Goal: Transaction & Acquisition: Purchase product/service

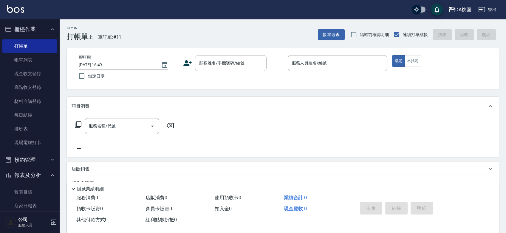
click at [283, 93] on div "Key In 打帳單 上一筆訂單:#11 帳單速查 結帳前確認明細 連續打單結帳 掛單 結帳 明細 帳單日期 2025/09/24 16:49 鎖定日期 顧客…" at bounding box center [283, 168] width 446 height 299
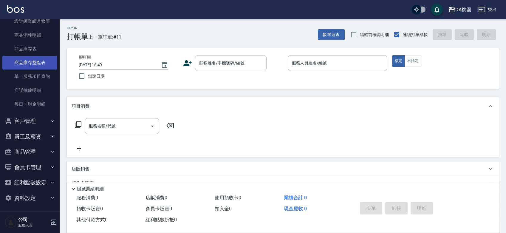
scroll to position [268, 0]
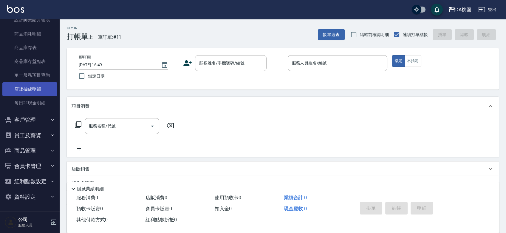
click at [41, 87] on link "店販抽成明細" at bounding box center [29, 89] width 55 height 14
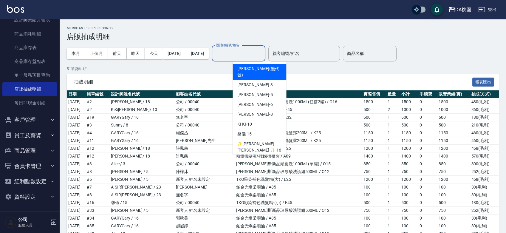
click at [263, 50] on input "設計師編號/姓名" at bounding box center [238, 53] width 48 height 10
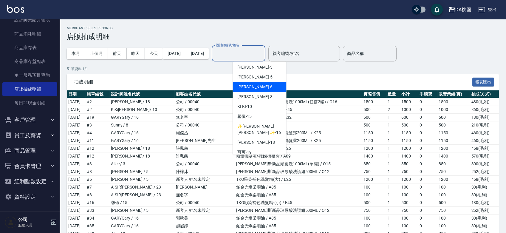
scroll to position [33, 0]
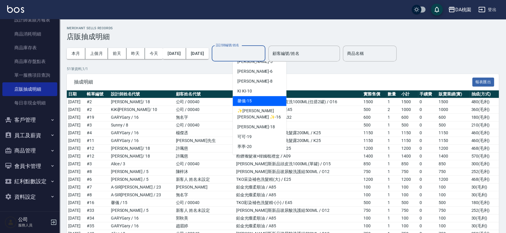
click at [247, 98] on span "馨儀 -15" at bounding box center [244, 101] width 14 height 6
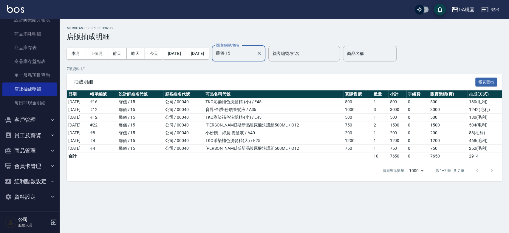
click at [254, 52] on input "馨儀-15" at bounding box center [233, 53] width 39 height 10
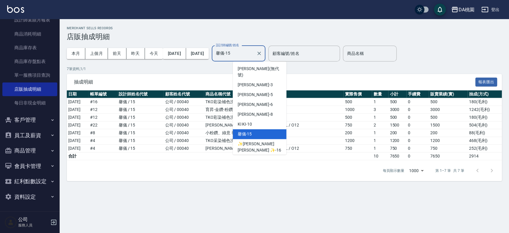
click at [250, 157] on span "小妤 -18" at bounding box center [256, 160] width 38 height 6
type input "小妤-18"
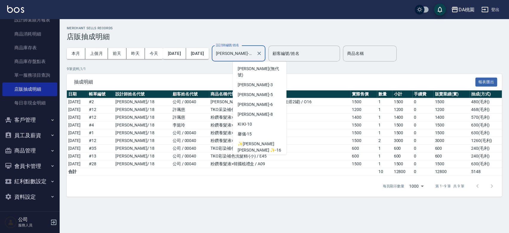
click at [254, 54] on input "小妤-18" at bounding box center [233, 53] width 39 height 10
click at [262, 52] on icon "Clear" at bounding box center [259, 53] width 6 height 6
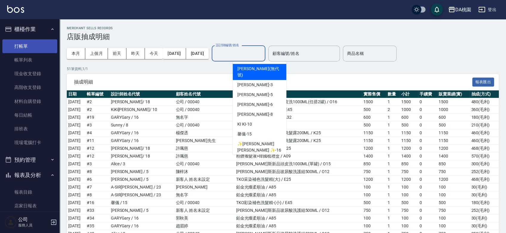
click at [32, 41] on link "打帳單" at bounding box center [29, 46] width 55 height 14
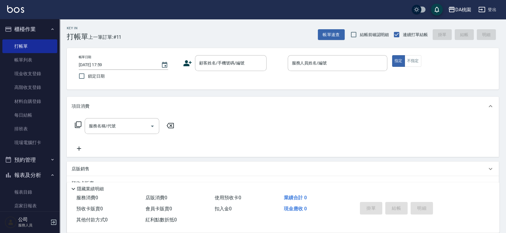
click at [274, 80] on div "帳單日期 2025/09/24 17:59 鎖定日期 顧客姓名/手機號碼/編號 顧客姓名/手機號碼/編號 服務人員姓名/編號 服務人員姓名/編號 指定 不指定" at bounding box center [283, 68] width 418 height 27
click at [43, 59] on link "帳單列表" at bounding box center [29, 60] width 55 height 14
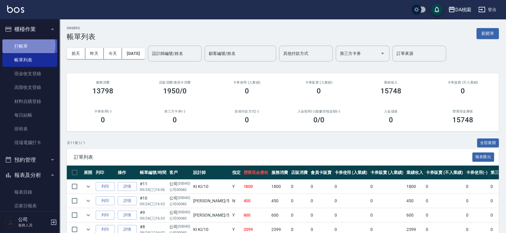
click at [23, 45] on link "打帳單" at bounding box center [29, 46] width 55 height 14
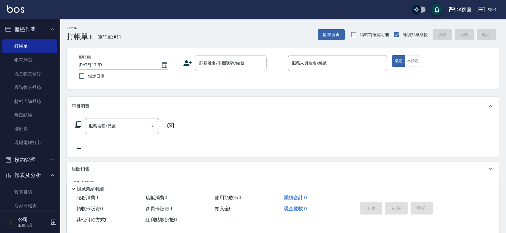
click at [277, 82] on div "帳單日期 2025/09/24 17:59 鎖定日期 顧客姓名/手機號碼/編號 顧客姓名/手機號碼/編號 服務人員姓名/編號 服務人員姓名/編號 指定 不指定" at bounding box center [283, 68] width 418 height 27
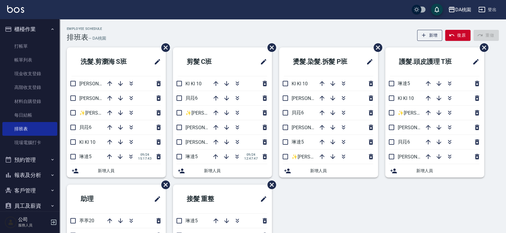
click at [222, 28] on div "Employee Schedule 排班表 — DA桃園 新增 復原 重做" at bounding box center [283, 34] width 432 height 15
click at [26, 102] on link "材料自購登錄" at bounding box center [29, 101] width 55 height 14
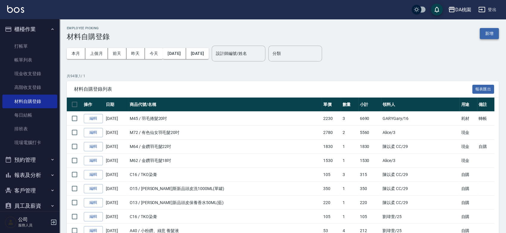
click at [488, 38] on button "新增" at bounding box center [489, 33] width 19 height 11
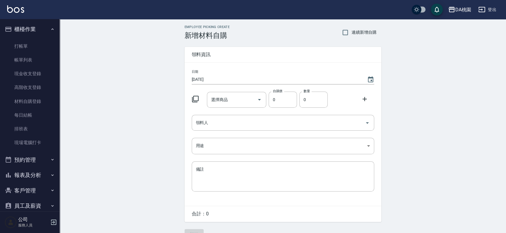
click at [198, 100] on icon at bounding box center [195, 99] width 7 height 7
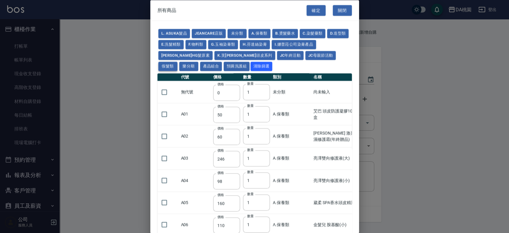
click at [177, 62] on button "假髮類" at bounding box center [167, 66] width 19 height 9
type input "2780"
type input "80"
type input "350"
type input "25"
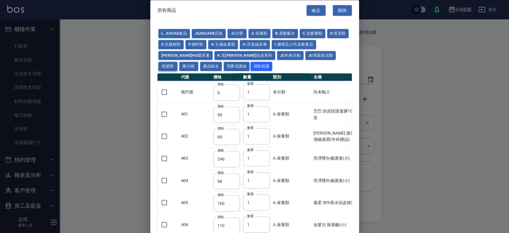
type input "400"
type input "100"
type input "880"
type input "930"
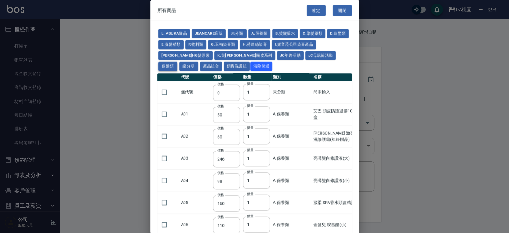
type input "980"
type input "1030"
type input "1130"
type input "1230"
type input "1330"
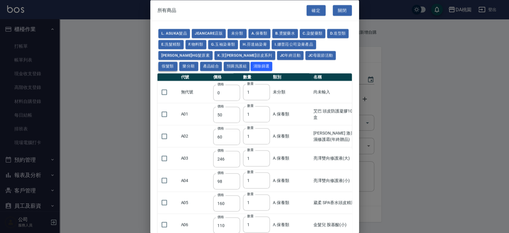
type input "1780"
type input "1980"
type input "2180"
type input "2380"
type input "2580"
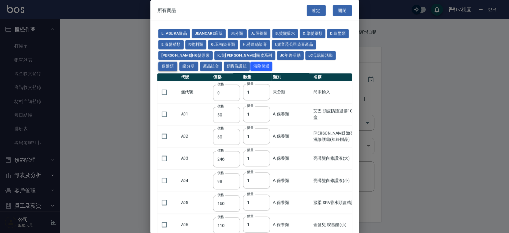
type input "2780"
type input "2980"
type input "1030"
type input "1080"
type input "1130"
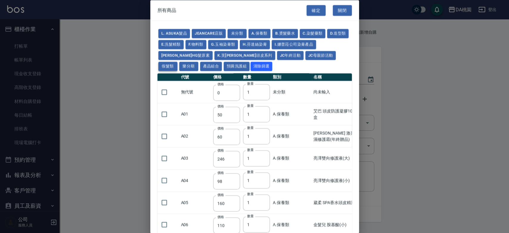
type input "1230"
type input "1280"
type input "1380"
type input "2180"
type input "2380"
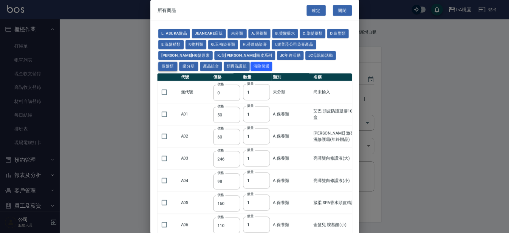
type input "2580"
type input "2780"
type input "2980"
type input "730"
type input "780"
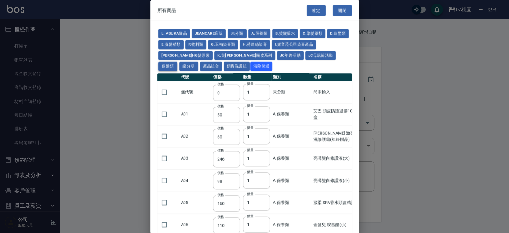
type input "830"
type input "930"
type input "980"
type input "560"
type input "775"
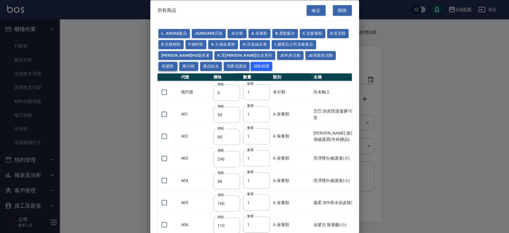
type input "580"
type input "2230"
type input "1180"
type input "1030"
type input "1080"
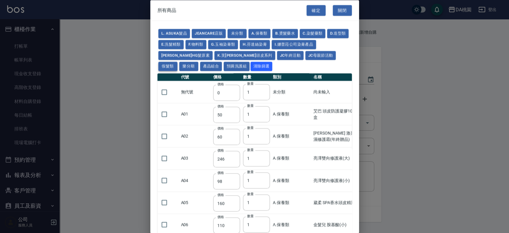
type input "1130"
type input "1180"
type input "1230"
type input "2130"
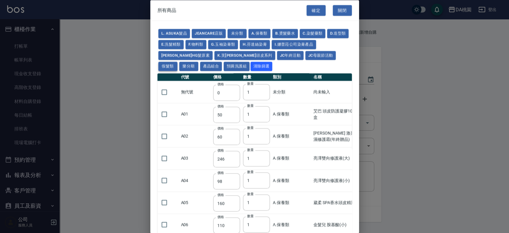
type input "2330"
type input "2530"
type input "930"
type input "170"
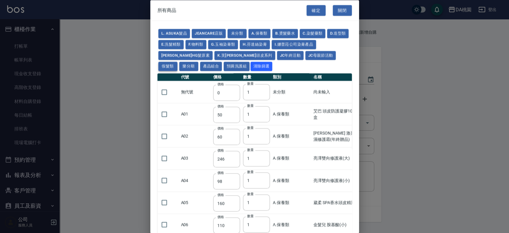
type input "170"
type input "1380"
type input "1530"
type input "1680"
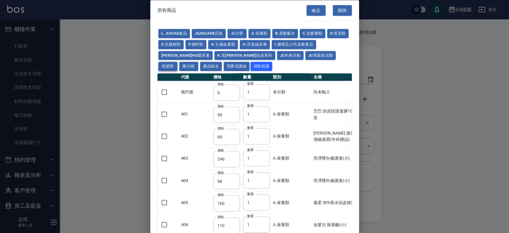
type input "1830"
type input "1980"
type input "2130"
type input "2780"
type input "1930"
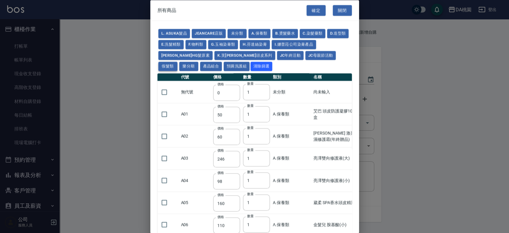
type input "2730"
type input "2380"
type input "2580"
type input "2780"
type input "2980"
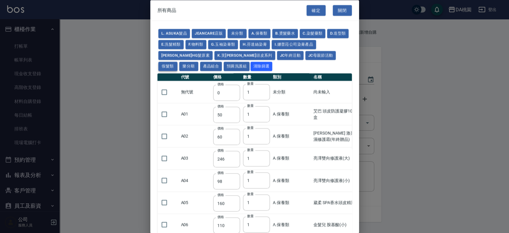
type input "3180"
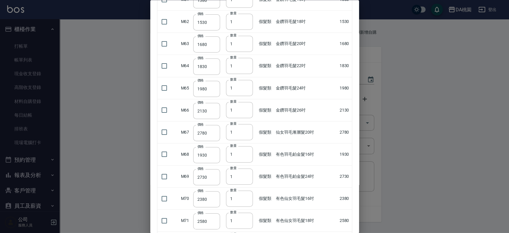
scroll to position [1363, 0]
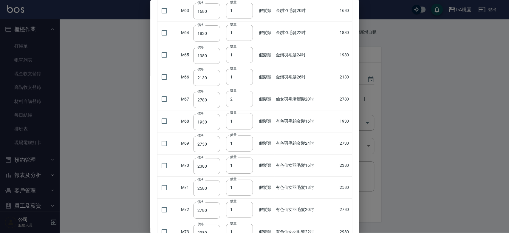
click at [245, 94] on input "2" at bounding box center [239, 99] width 27 height 16
type input "3"
click at [245, 94] on input "3" at bounding box center [239, 99] width 27 height 16
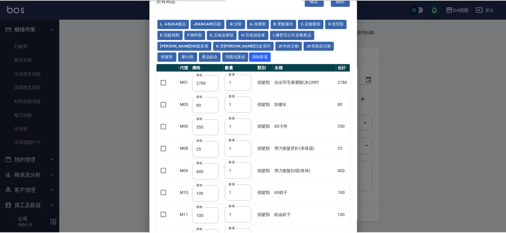
scroll to position [0, 0]
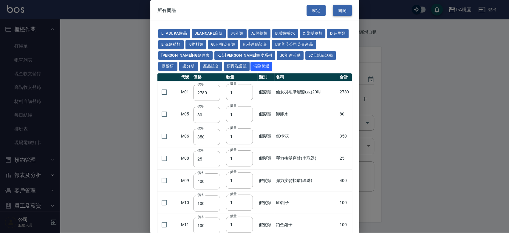
click at [342, 8] on button "關閉" at bounding box center [342, 10] width 19 height 11
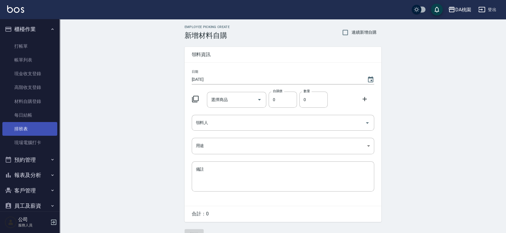
click at [29, 129] on link "排班表" at bounding box center [29, 129] width 55 height 14
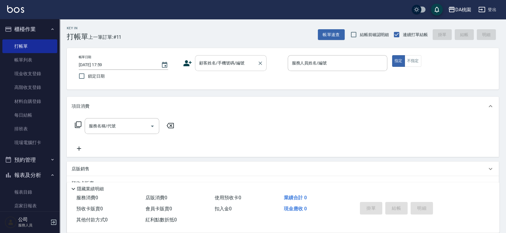
click at [214, 61] on input "顧客姓名/手機號碼/編號" at bounding box center [226, 63] width 57 height 10
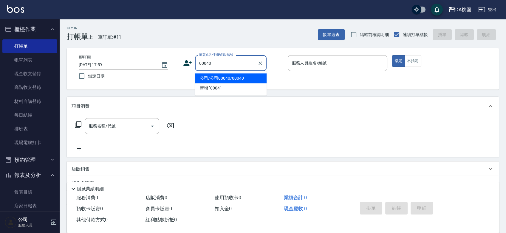
type input "公司/公司00040/00040"
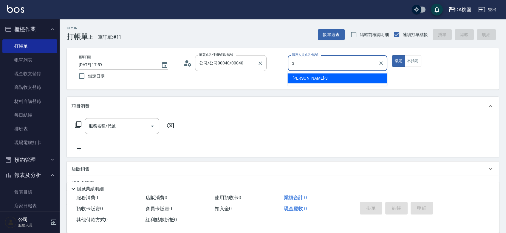
type input "愛莉絲-3"
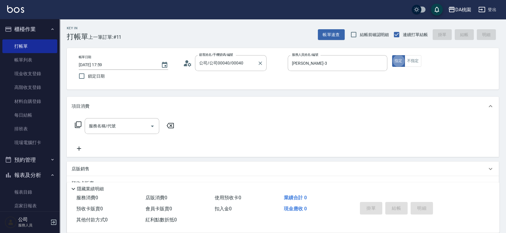
type button "true"
type input "401"
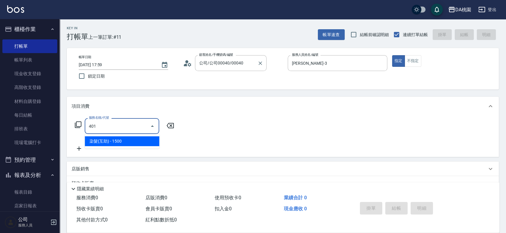
type input "150"
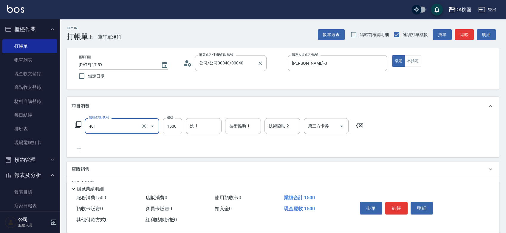
type input "染髮(互助)(401)"
type input "2"
type input "0"
type input "250"
type input "20"
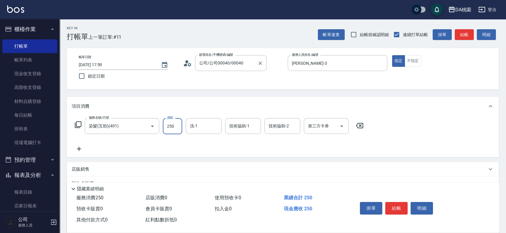
type input "2500"
type input "250"
type input "2500"
type input "C C-29"
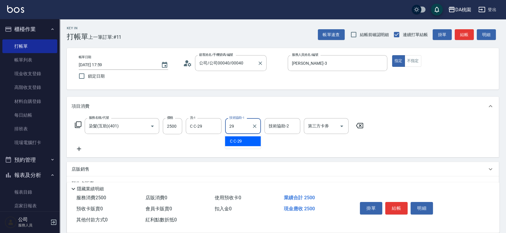
type input "C C-29"
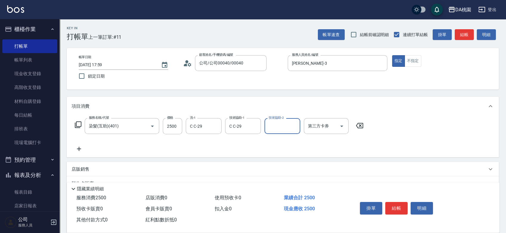
click at [78, 124] on icon at bounding box center [78, 124] width 7 height 7
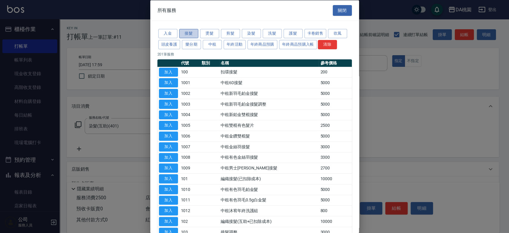
click at [190, 35] on button "接髮" at bounding box center [188, 33] width 19 height 9
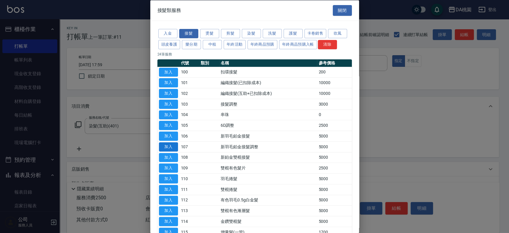
click at [164, 145] on button "加入" at bounding box center [168, 146] width 19 height 9
type input "750"
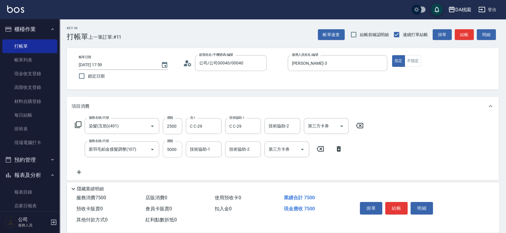
click at [170, 149] on input "5000" at bounding box center [172, 149] width 19 height 16
type input "4"
type input "250"
type input "450"
type input "290"
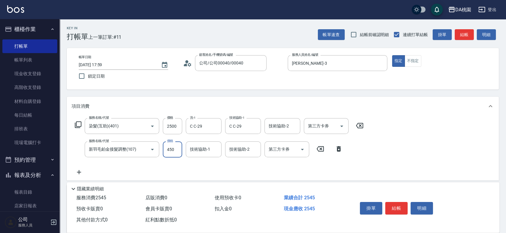
type input "4500"
type input "700"
type input "4500"
type input "C C-29"
click at [77, 126] on icon at bounding box center [78, 124] width 7 height 7
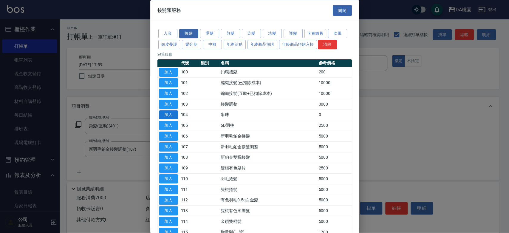
click at [170, 114] on button "加入" at bounding box center [168, 114] width 19 height 9
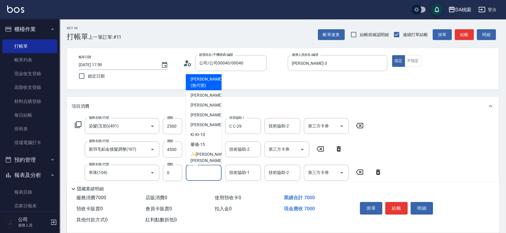
click at [202, 176] on input "洗-1" at bounding box center [203, 172] width 30 height 10
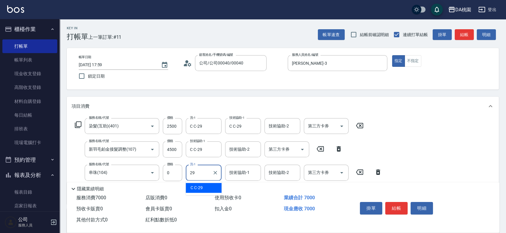
type input "C C-29"
click at [392, 209] on button "結帳" at bounding box center [396, 208] width 22 height 13
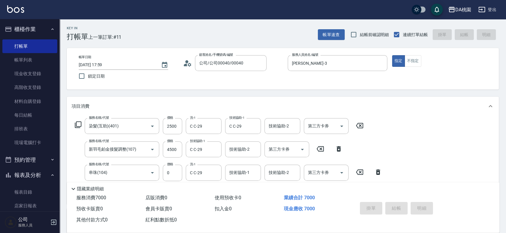
type input "2025/09/24 18:42"
type input "0"
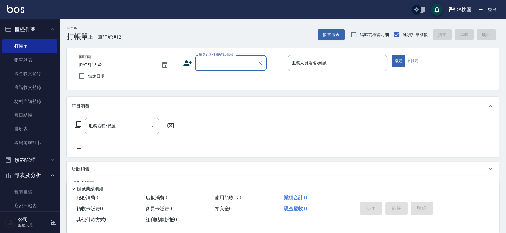
click at [222, 67] on input "顧客姓名/手機號碼/編號" at bounding box center [226, 63] width 57 height 10
type input "u"
click at [224, 76] on li "游聲輝/0920305411/02040" at bounding box center [231, 78] width 72 height 10
type input "游聲輝/0920305411/02040"
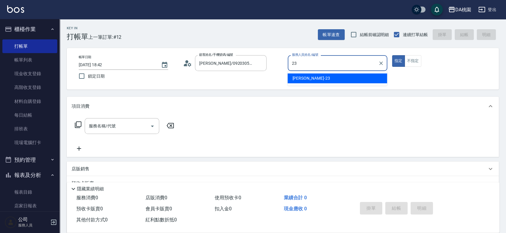
type input "亞瑟 -23"
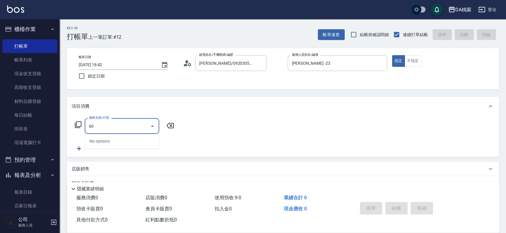
type input "603"
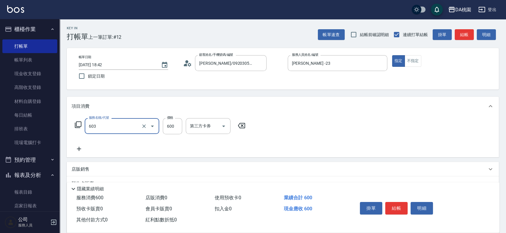
type input "60"
type input "精油護髮(互助)(603)"
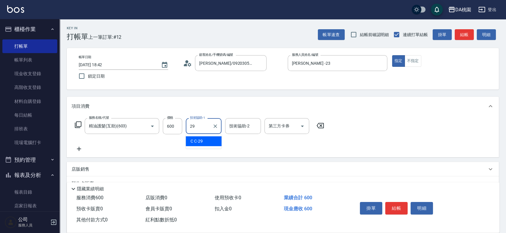
type input "C C-29"
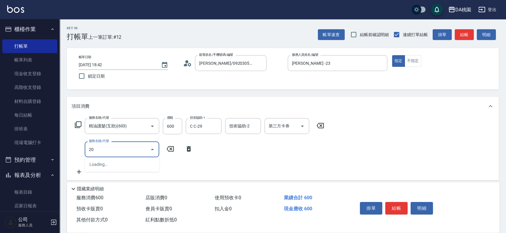
type input "201"
type input "210"
type input "離子燙-互助(201)"
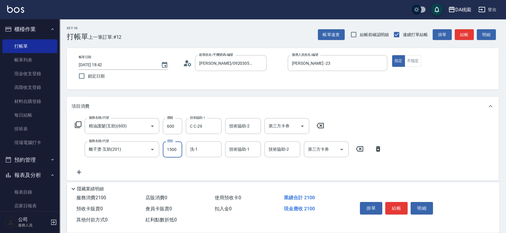
type input "1"
type input "60"
type input "180"
type input "70"
type input "1800"
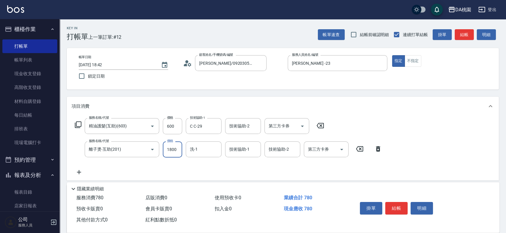
type input "240"
type input "1800"
type input "9"
type input "C C-29"
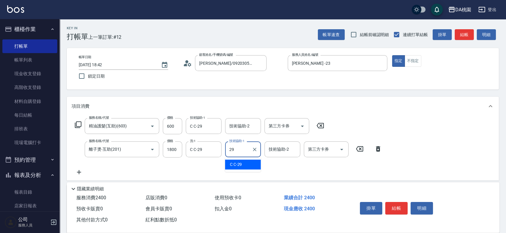
type input "C C-29"
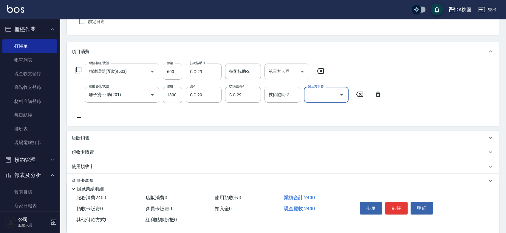
scroll to position [66, 0]
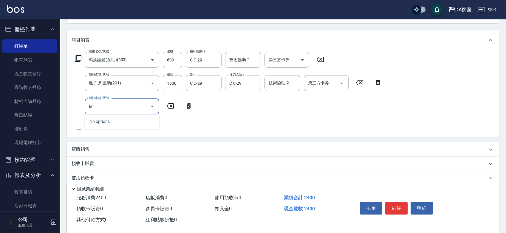
type input "609"
type input "360"
type input "鱗脂質護髮(互助)(609)"
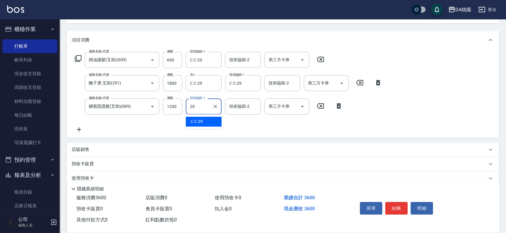
type input "C C-29"
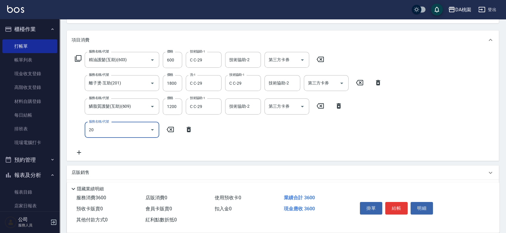
type input "201"
type input "510"
type input "離子燙-互助(201)"
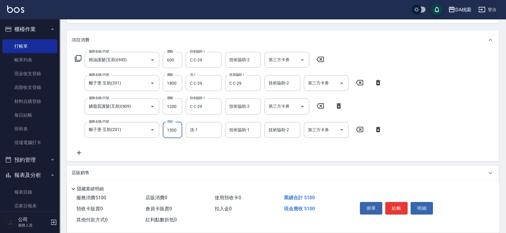
type input "2"
type input "360"
type input "200"
type input "380"
type input "2000"
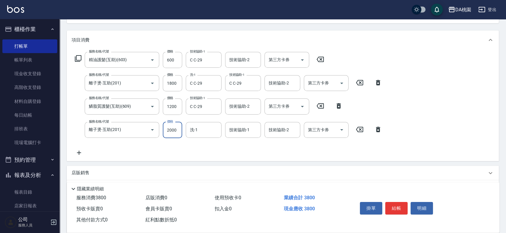
type input "560"
type input "2000"
type input "C C-29"
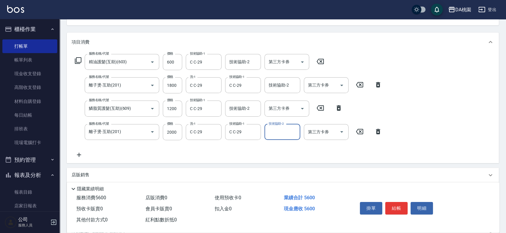
scroll to position [0, 0]
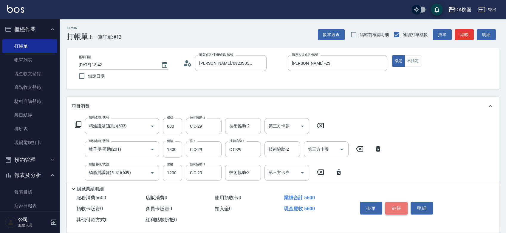
click at [396, 203] on button "結帳" at bounding box center [396, 208] width 22 height 13
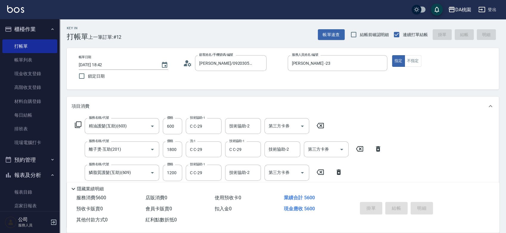
type input "2025/09/24 18:55"
type input "0"
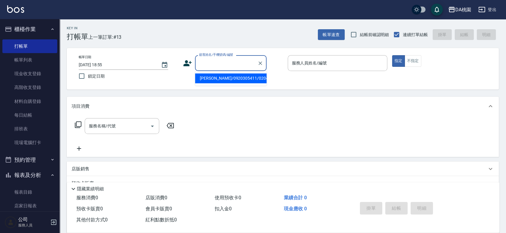
click at [216, 62] on input "顧客姓名/手機號碼/編號" at bounding box center [226, 63] width 57 height 10
type input "00040"
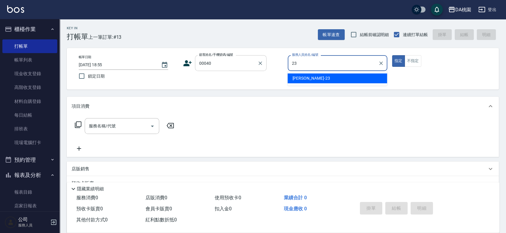
type input "亞瑟 -23"
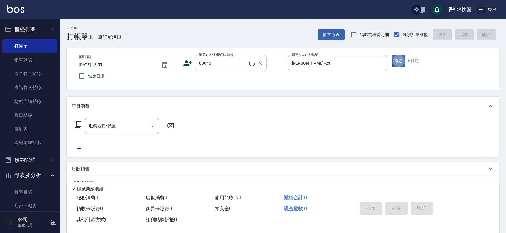
type input "公司/公司00040/00040"
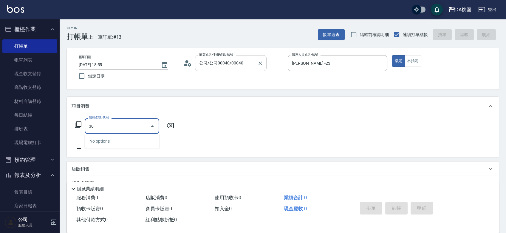
type input "303"
type input "30"
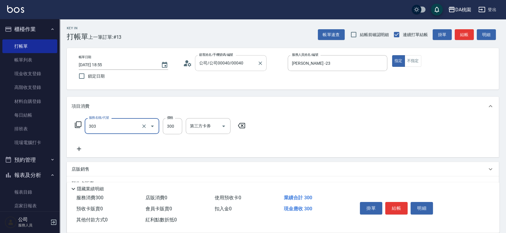
type input "A級剪髮(303)"
type input "5"
type input "0"
type input "500"
type input "50"
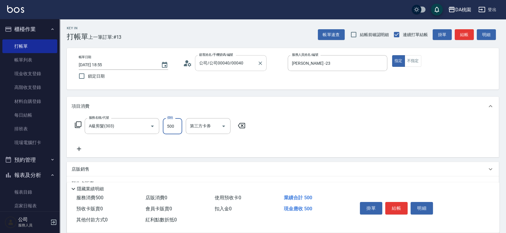
type input "500"
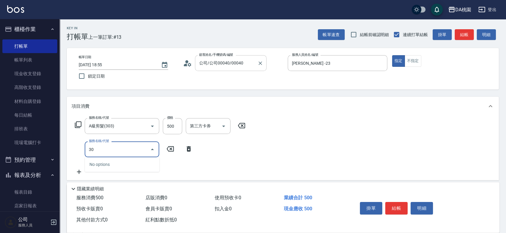
type input "303"
type input "80"
type input "A級剪髮(303)"
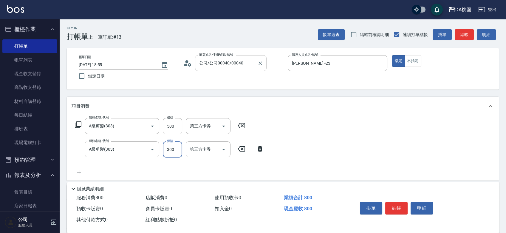
type input "5"
type input "50"
type input "500"
type input "100"
type input "500"
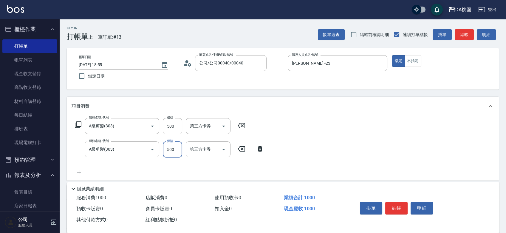
click at [395, 203] on button "結帳" at bounding box center [396, 208] width 22 height 13
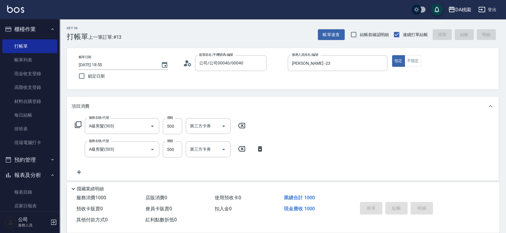
type input "2025/09/24 19:13"
type input "0"
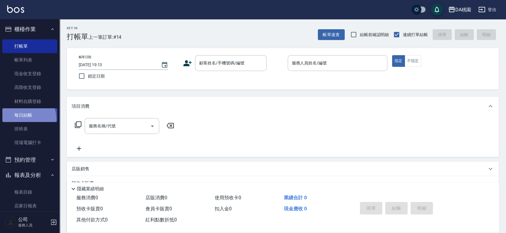
click at [24, 119] on link "每日結帳" at bounding box center [29, 115] width 55 height 14
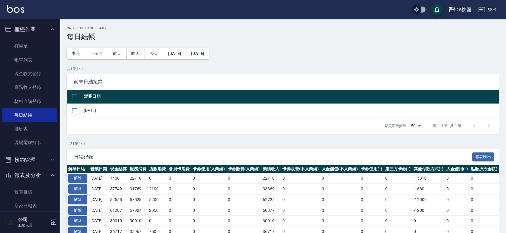
click at [70, 108] on input "checkbox" at bounding box center [74, 110] width 13 height 13
checkbox input "true"
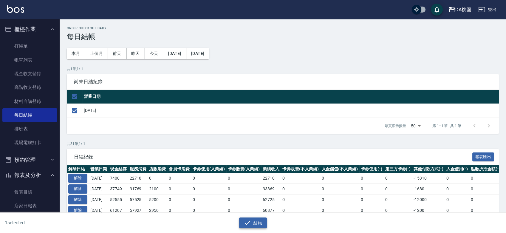
click at [248, 221] on icon "button" at bounding box center [247, 222] width 7 height 7
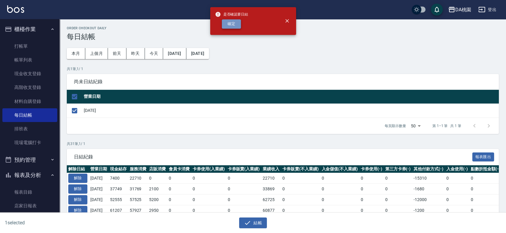
click at [234, 28] on button "確定" at bounding box center [231, 23] width 19 height 9
checkbox input "false"
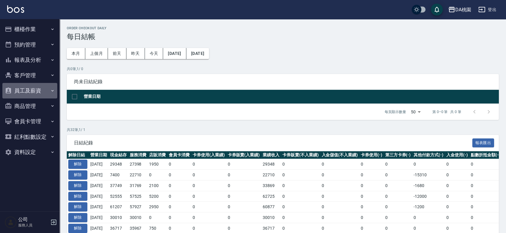
click at [34, 91] on button "員工及薪資" at bounding box center [29, 91] width 55 height 16
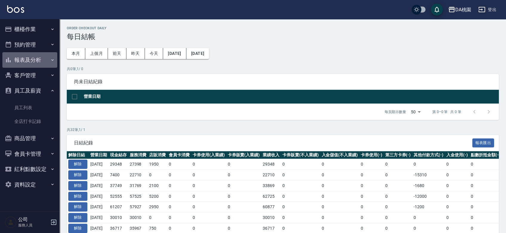
click at [41, 61] on button "報表及分析" at bounding box center [29, 60] width 55 height 16
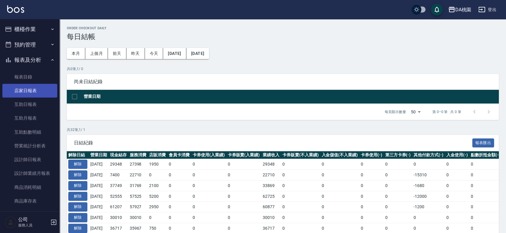
click at [36, 94] on link "店家日報表" at bounding box center [29, 91] width 55 height 14
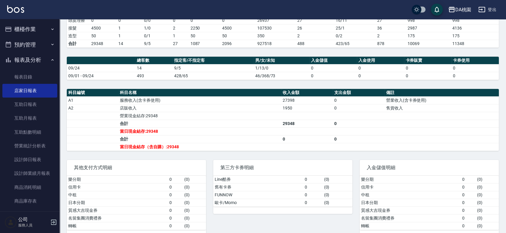
scroll to position [144, 0]
